Goal: Check status

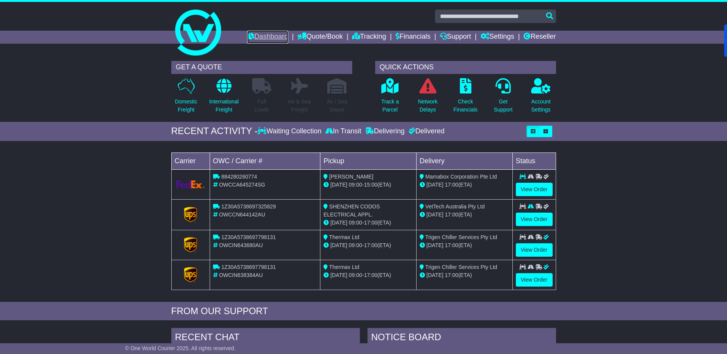
click at [257, 37] on link "Dashboard" at bounding box center [267, 37] width 41 height 13
click at [269, 40] on link "Dashboard" at bounding box center [267, 37] width 41 height 13
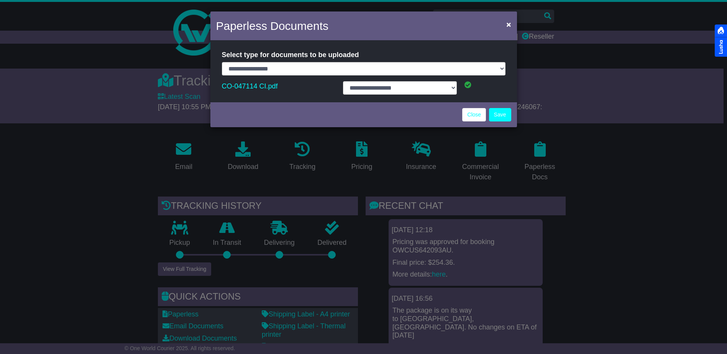
select select "**********"
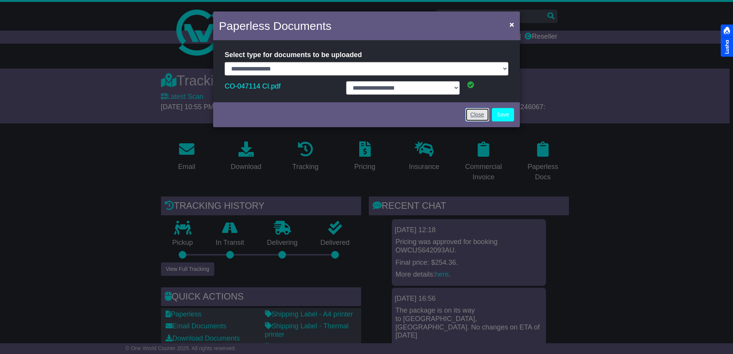
click at [484, 113] on link "Close" at bounding box center [477, 114] width 24 height 13
